Goal: Task Accomplishment & Management: Complete application form

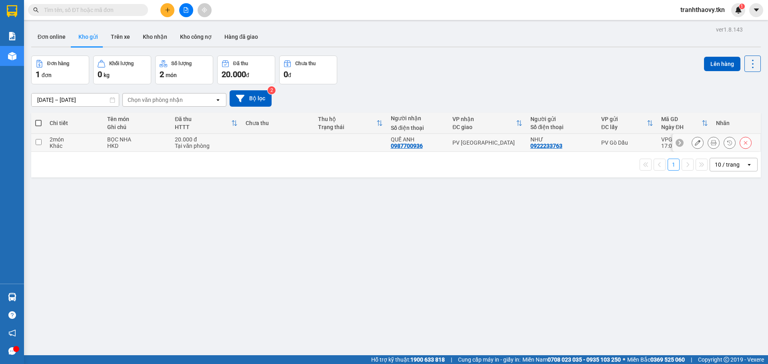
click at [40, 140] on input "checkbox" at bounding box center [39, 142] width 6 height 6
checkbox input "true"
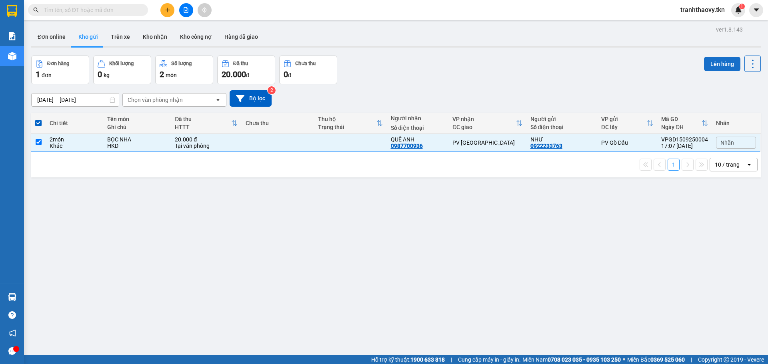
click at [714, 66] on button "Lên hàng" at bounding box center [722, 64] width 36 height 14
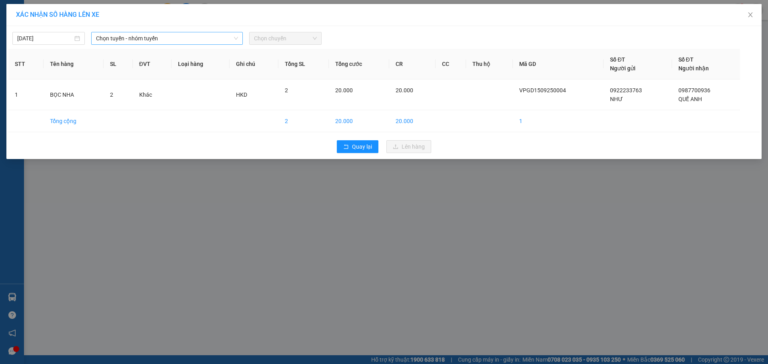
click at [152, 38] on span "Chọn tuyến - nhóm tuyến" at bounding box center [167, 38] width 142 height 12
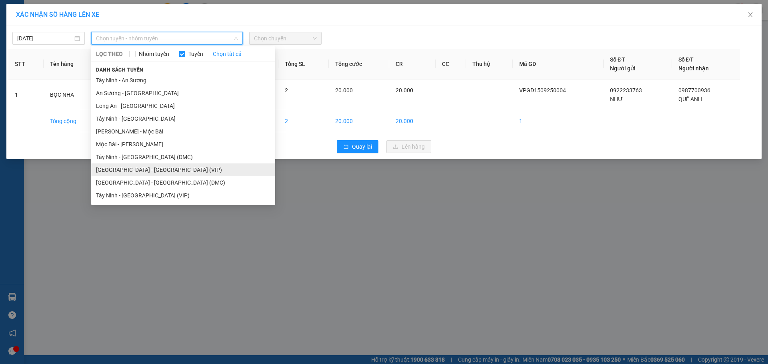
click at [132, 172] on li "[GEOGRAPHIC_DATA] - [GEOGRAPHIC_DATA] (VIP)" at bounding box center [183, 170] width 184 height 13
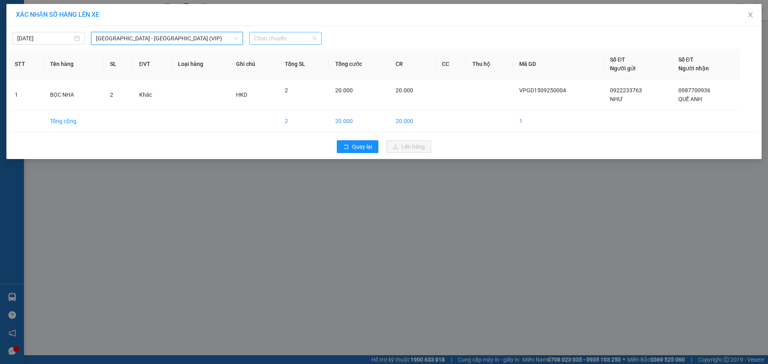
click at [306, 34] on span "Chọn chuyến" at bounding box center [285, 38] width 63 height 12
type input "6144"
click at [303, 64] on div "16:00 - 50H-261.44" at bounding box center [285, 67] width 62 height 9
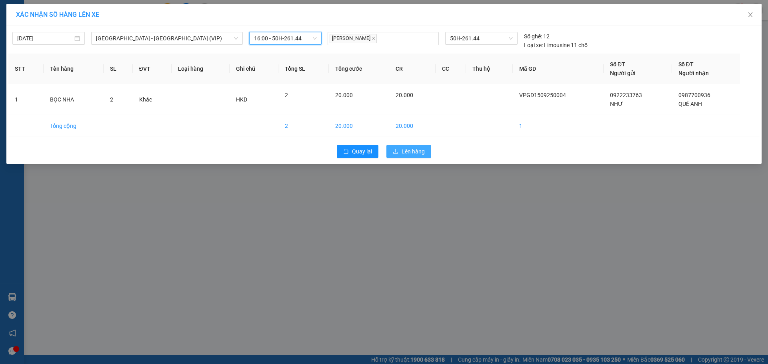
click at [417, 155] on span "Lên hàng" at bounding box center [412, 151] width 23 height 9
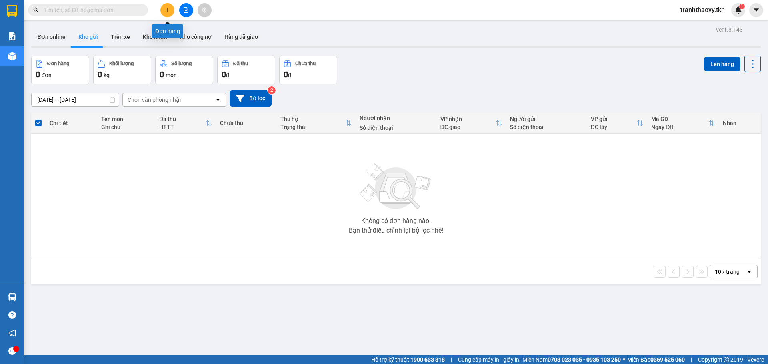
click at [166, 10] on icon "plus" at bounding box center [167, 10] width 4 height 0
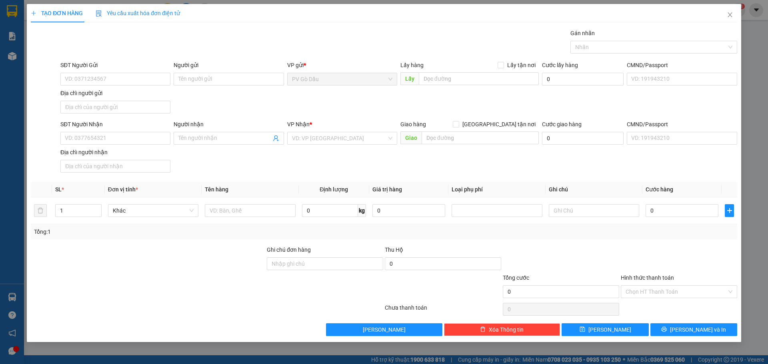
click at [107, 72] on div "SĐT Người Gửi" at bounding box center [115, 67] width 110 height 12
click at [102, 81] on input "SĐT Người Gửi" at bounding box center [115, 79] width 110 height 13
type input "0917017226"
click at [187, 80] on input "Người gửi" at bounding box center [229, 79] width 110 height 13
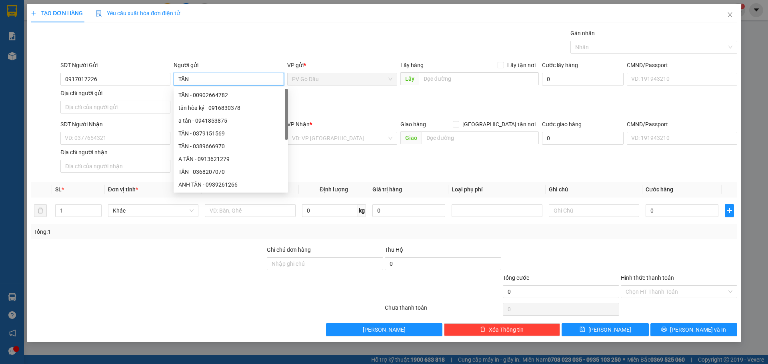
type input "TÂN"
click at [104, 145] on div "SĐT Người Nhận VD: 0377654321" at bounding box center [115, 134] width 110 height 28
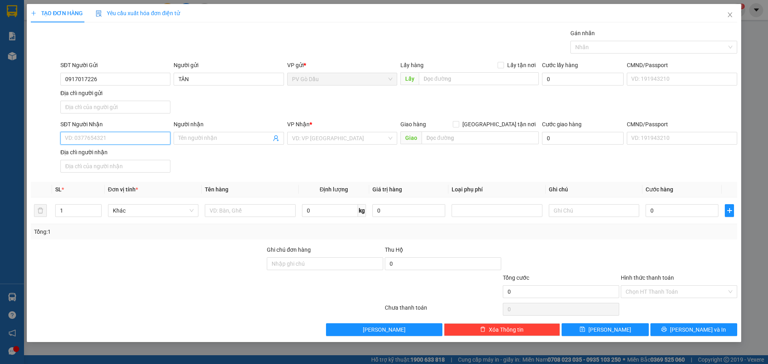
click at [104, 139] on input "SĐT Người Nhận" at bounding box center [115, 138] width 110 height 13
drag, startPoint x: 94, startPoint y: 80, endPoint x: 66, endPoint y: 79, distance: 28.8
click at [66, 79] on input "0917017226" at bounding box center [115, 79] width 110 height 13
click at [83, 140] on input "SĐT Người Nhận" at bounding box center [115, 138] width 110 height 13
paste input "0917017226"
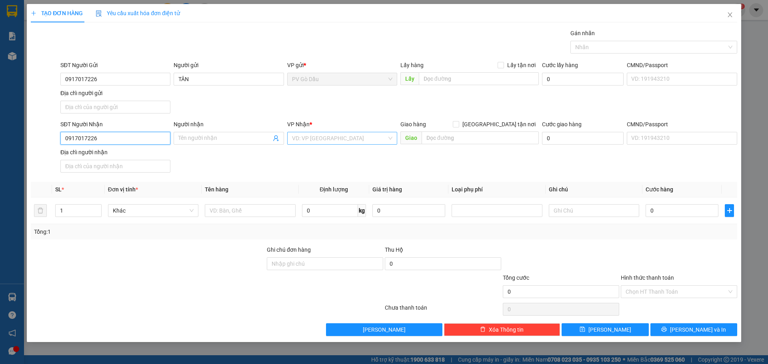
type input "0917017226"
click at [311, 137] on input "search" at bounding box center [339, 138] width 95 height 12
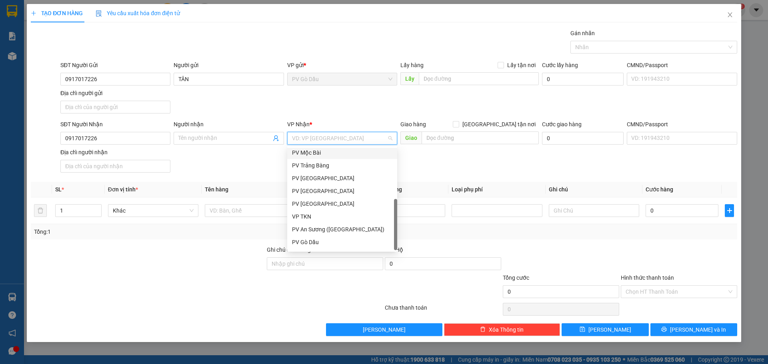
scroll to position [51, 0]
click at [297, 244] on div "PV Q10" at bounding box center [342, 243] width 100 height 9
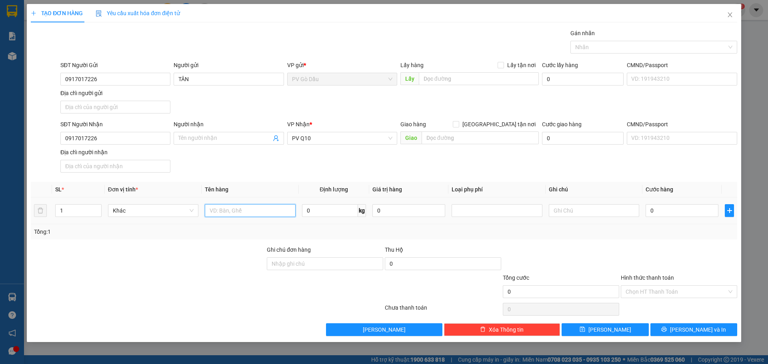
click at [247, 212] on input "text" at bounding box center [250, 210] width 90 height 13
type input "HANH LÝ"
click at [680, 211] on input "0" at bounding box center [681, 210] width 73 height 13
type input "3"
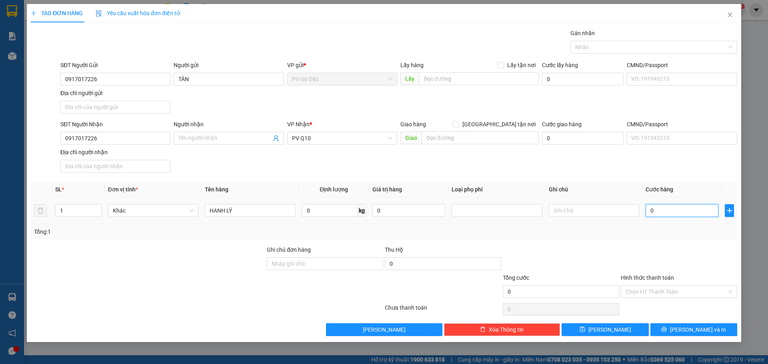
type input "3"
type input "30"
type input "300"
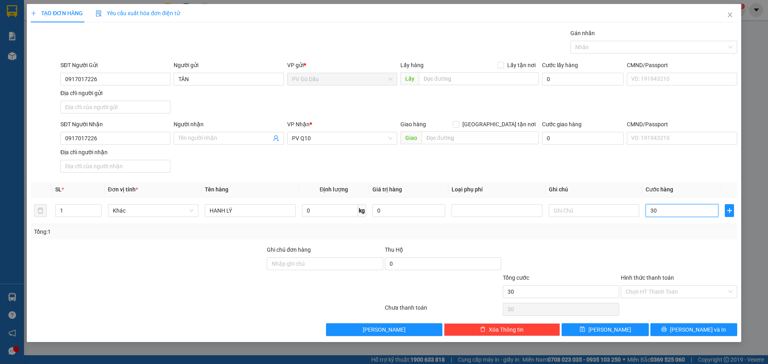
type input "300"
type input "3.000"
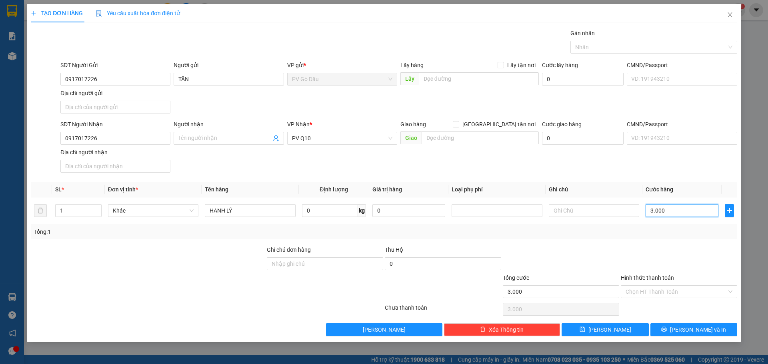
type input "30.000"
click at [664, 285] on div "Chọn HT Thanh Toán" at bounding box center [679, 291] width 116 height 13
type input "30.000"
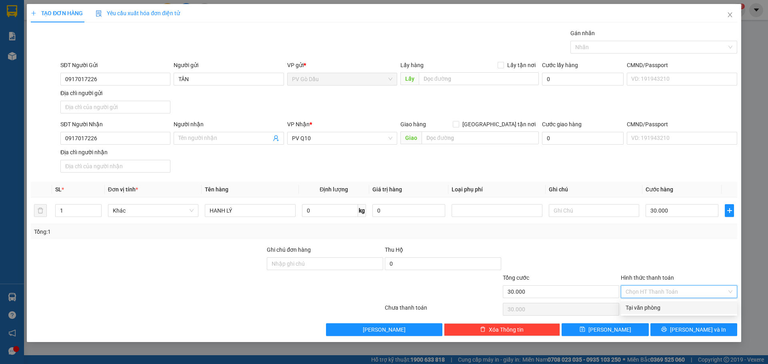
drag, startPoint x: 657, startPoint y: 309, endPoint x: 686, endPoint y: 320, distance: 31.1
click at [658, 309] on div "Tại văn phòng" at bounding box center [678, 307] width 107 height 9
type input "0"
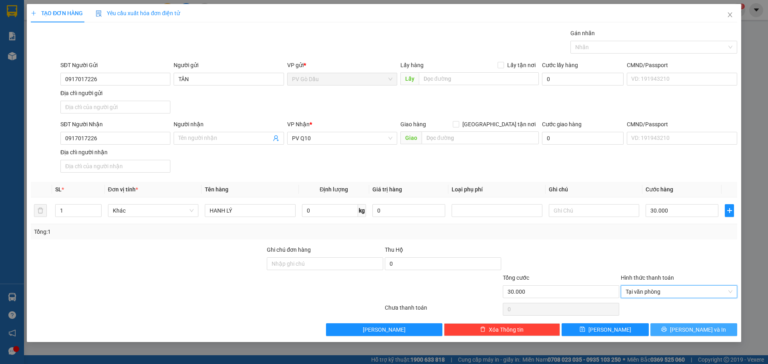
click at [695, 330] on span "[PERSON_NAME] và In" at bounding box center [698, 329] width 56 height 9
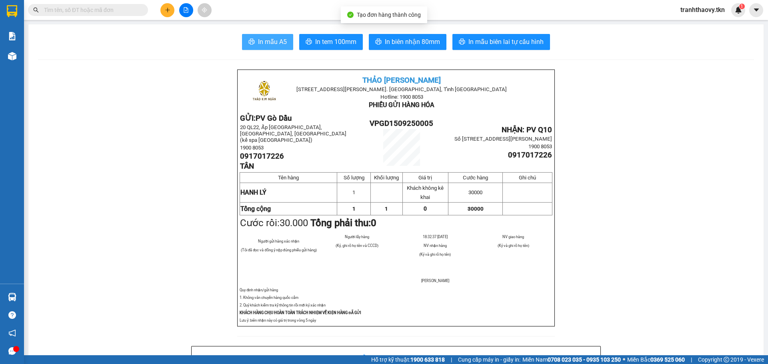
click at [277, 40] on span "In mẫu A5" at bounding box center [272, 42] width 29 height 10
